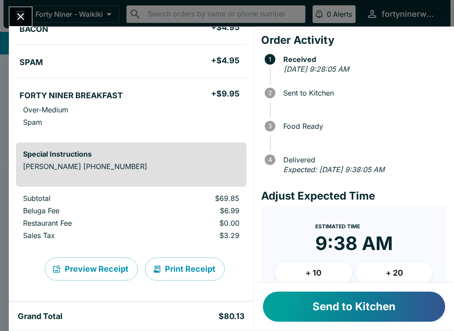
scroll to position [238, 0]
click at [307, 305] on button "Send to Kitchen" at bounding box center [354, 307] width 182 height 30
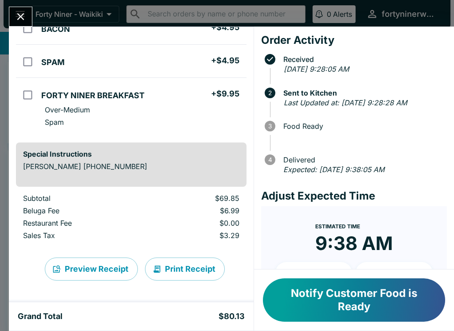
click at [24, 3] on div "[PERSON_NAME] Order # 700851 Pickup 7 Items FORTY NINER PANCAKES + $12.75 DA OR…" at bounding box center [227, 165] width 454 height 331
click at [27, 15] on button "open drawer" at bounding box center [20, 14] width 23 height 23
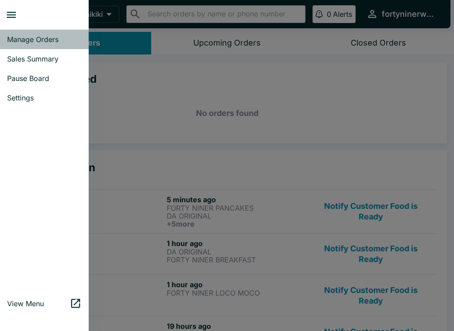
click at [12, 48] on link "Manage Orders" at bounding box center [44, 39] width 89 height 19
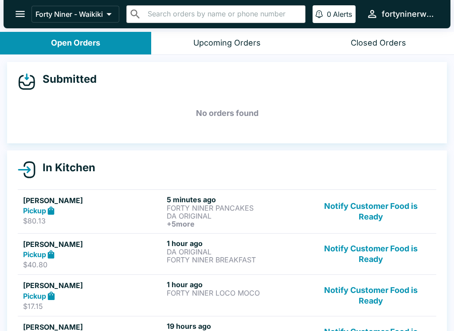
click at [15, 21] on button "open drawer" at bounding box center [20, 14] width 23 height 23
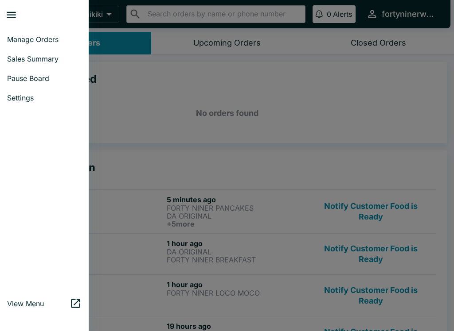
click at [24, 58] on span "Sales Summary" at bounding box center [44, 59] width 74 height 9
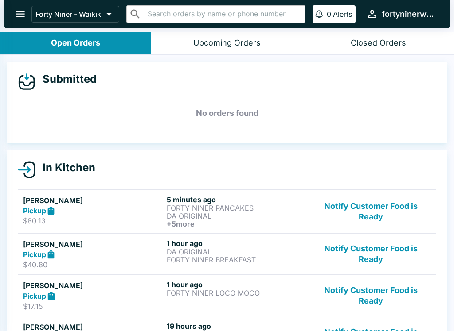
select select "03:00"
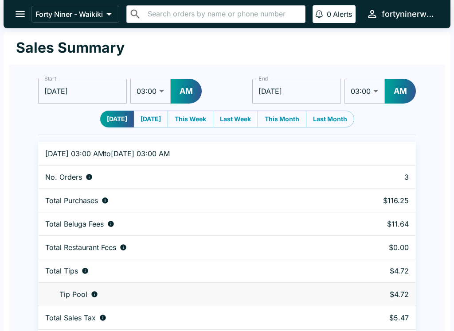
click at [13, 20] on button "open drawer" at bounding box center [20, 14] width 23 height 23
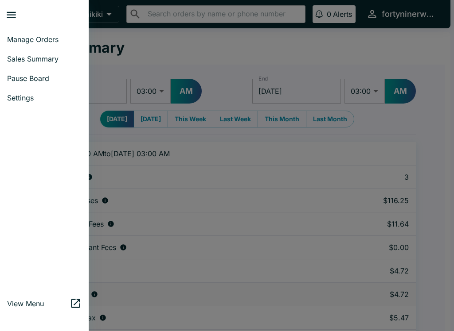
click at [23, 38] on span "Manage Orders" at bounding box center [44, 39] width 74 height 9
